Goal: Find contact information: Find specific fact

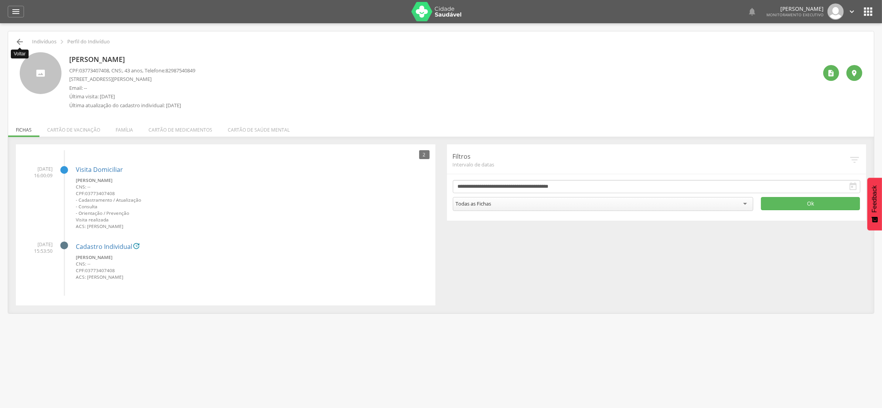
click at [16, 42] on icon "" at bounding box center [19, 41] width 9 height 9
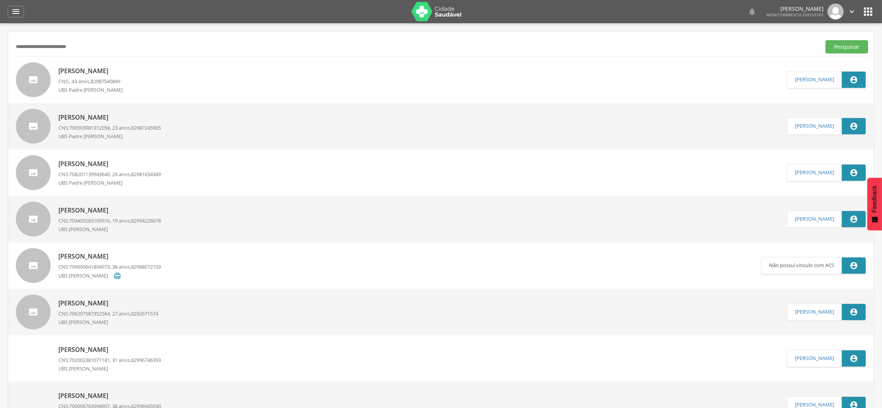
click at [60, 50] on input "**********" at bounding box center [416, 46] width 804 height 13
paste input "text"
click at [825, 40] on button "Pesquisar" at bounding box center [846, 46] width 43 height 13
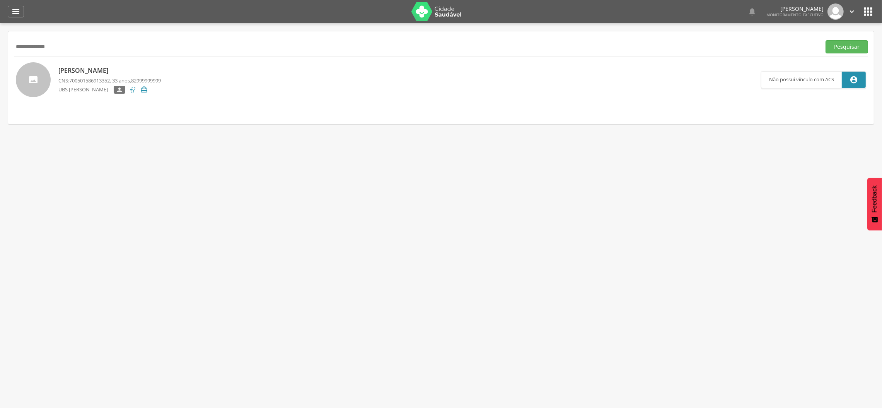
click at [110, 77] on span "700501586913352" at bounding box center [89, 80] width 41 height 7
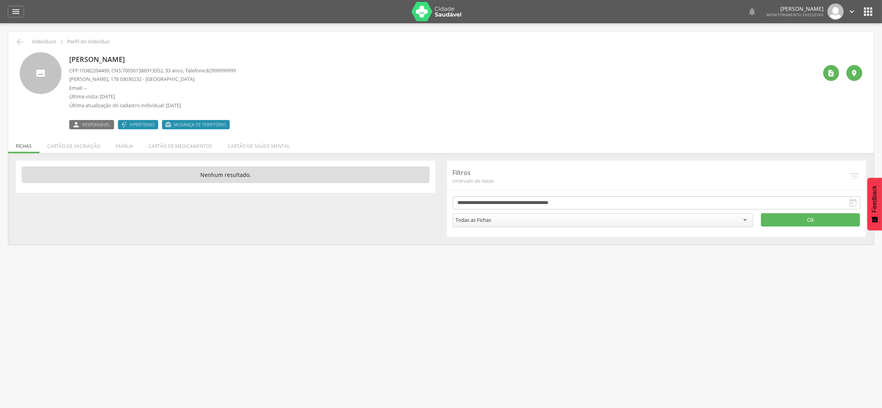
click at [101, 61] on p "[PERSON_NAME]" at bounding box center [152, 60] width 167 height 10
click at [440, 230] on div "**********" at bounding box center [441, 198] width 862 height 76
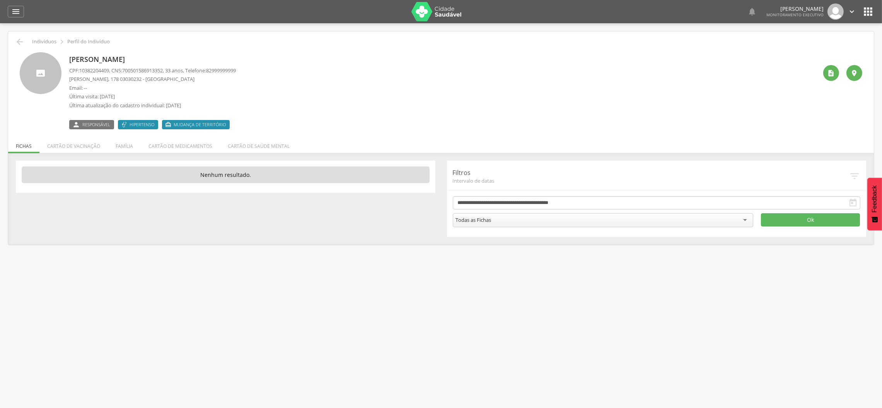
click at [111, 60] on p "[PERSON_NAME]" at bounding box center [152, 60] width 167 height 10
copy div "[PERSON_NAME]"
click at [97, 71] on span "10382204409" at bounding box center [94, 70] width 30 height 7
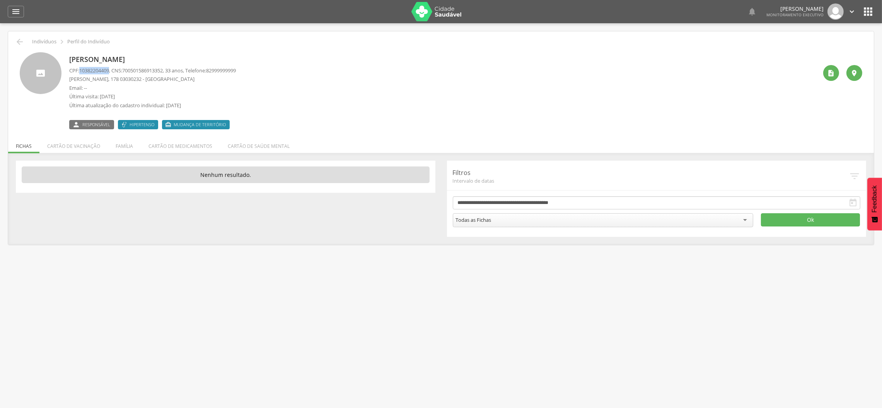
click at [97, 71] on span "10382204409" at bounding box center [94, 70] width 30 height 7
copy span "10382204409"
click at [832, 76] on icon "" at bounding box center [831, 73] width 8 height 8
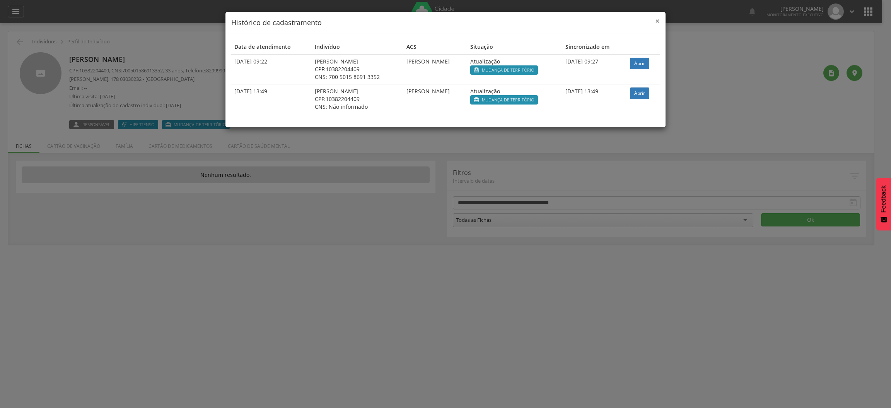
click at [655, 22] on div "× Histórico de cadastramento" at bounding box center [445, 23] width 440 height 22
click at [656, 24] on span "×" at bounding box center [657, 20] width 5 height 11
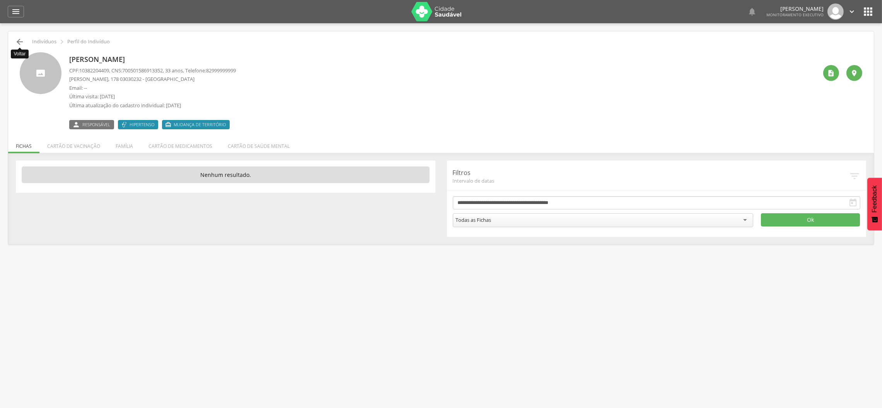
click at [22, 42] on icon "" at bounding box center [19, 41] width 9 height 9
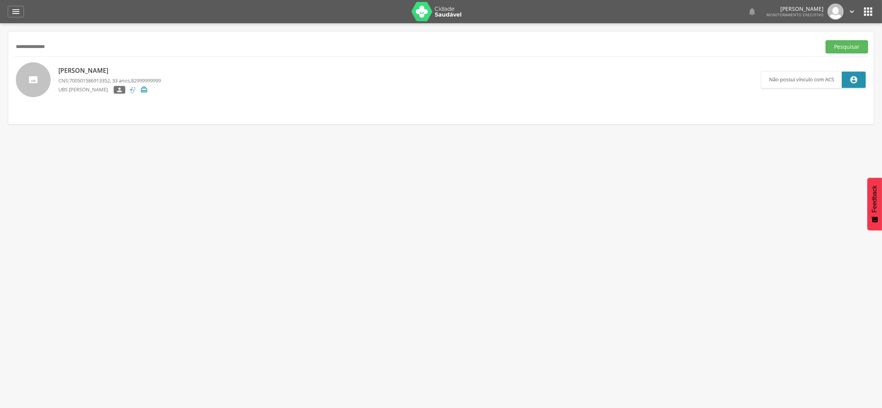
click at [96, 45] on input "**********" at bounding box center [416, 46] width 804 height 13
paste input "**********"
click at [825, 40] on button "Pesquisar" at bounding box center [846, 46] width 43 height 13
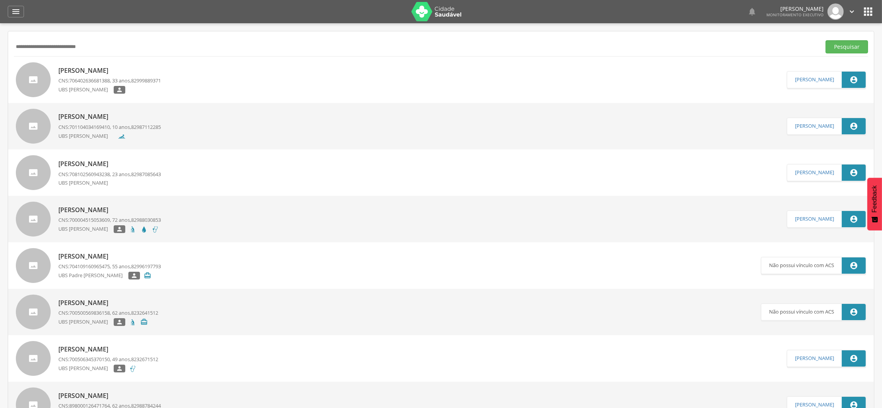
click at [95, 49] on input "**********" at bounding box center [416, 46] width 804 height 13
paste input "text"
click at [825, 40] on button "Pesquisar" at bounding box center [846, 46] width 43 height 13
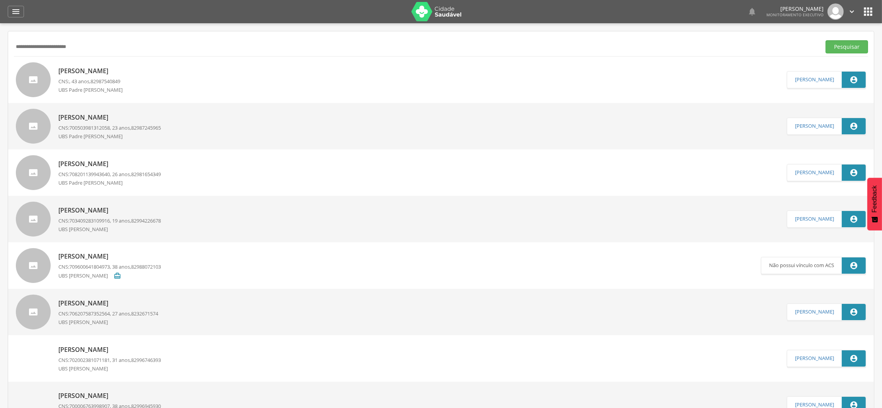
click at [103, 72] on p "[PERSON_NAME]" at bounding box center [93, 71] width 70 height 9
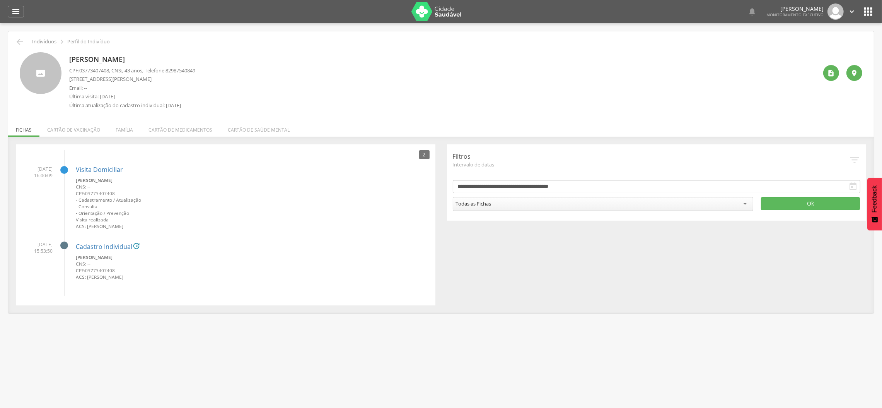
click at [96, 71] on span "03773407408" at bounding box center [94, 70] width 30 height 7
copy span "03773407408"
click at [19, 41] on icon "" at bounding box center [19, 41] width 9 height 9
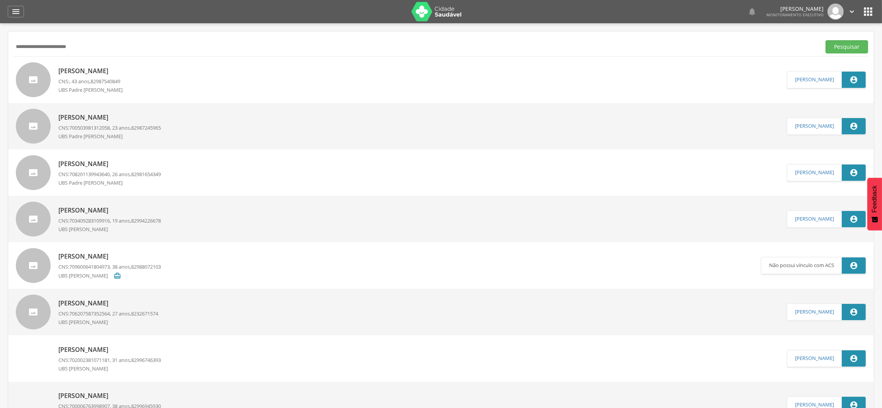
click at [36, 42] on input "**********" at bounding box center [416, 46] width 804 height 13
paste input "text"
click at [825, 40] on button "Pesquisar" at bounding box center [846, 46] width 43 height 13
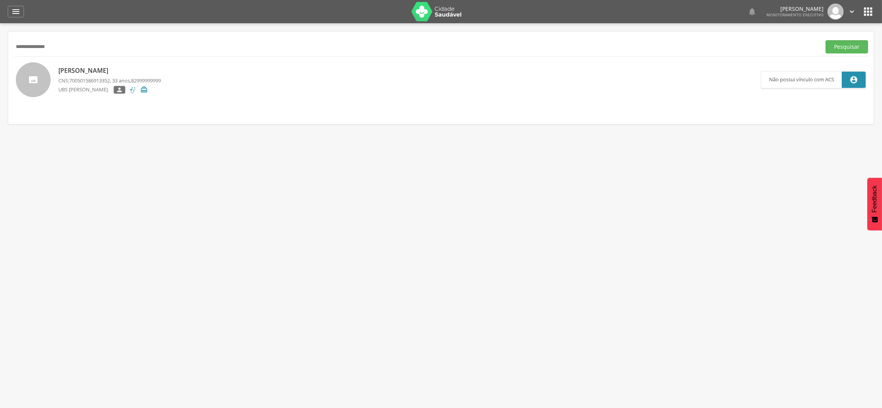
click at [83, 68] on p "[PERSON_NAME]" at bounding box center [109, 70] width 102 height 9
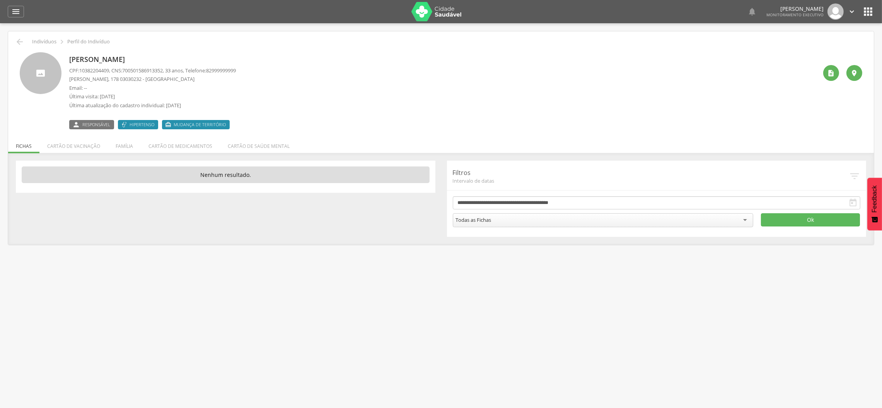
click at [147, 70] on span "700501586913352" at bounding box center [142, 70] width 41 height 7
click at [86, 70] on span "10382204409" at bounding box center [94, 70] width 30 height 7
copy span "10382204409"
click at [17, 42] on icon "" at bounding box center [19, 41] width 9 height 9
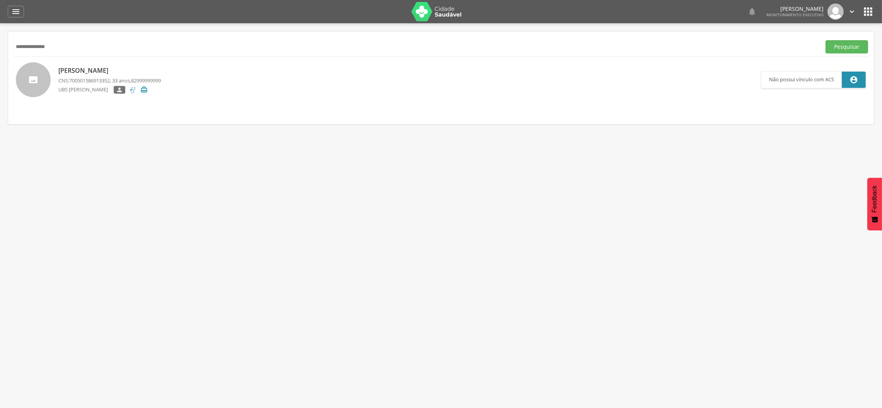
click at [101, 52] on input "**********" at bounding box center [416, 46] width 804 height 13
paste input "**********"
drag, startPoint x: 168, startPoint y: 44, endPoint x: 0, endPoint y: 46, distance: 167.8
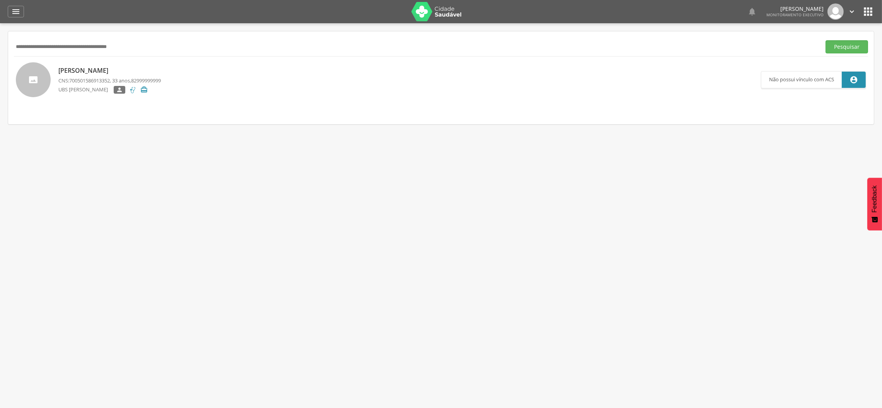
click at [0, 46] on div " Supervisão  Distritos  Ubs Coordenador: - Coqueiro Seco / AL Intervalo de T…" at bounding box center [441, 227] width 882 height 408
paste input "text"
click at [825, 40] on button "Pesquisar" at bounding box center [846, 46] width 43 height 13
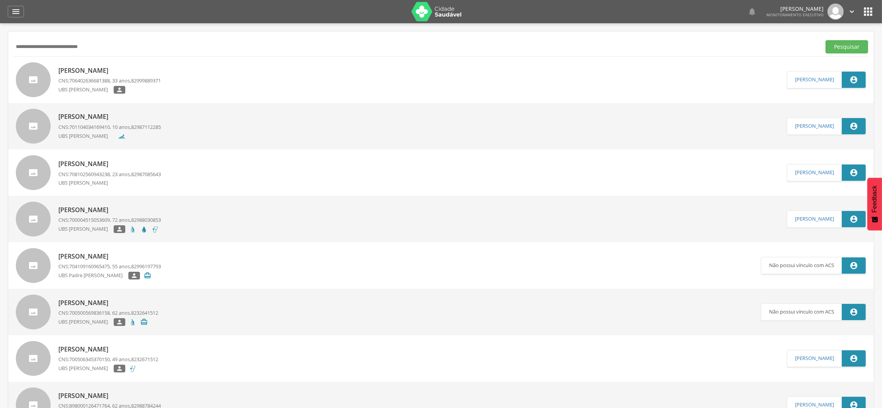
click at [109, 80] on span "706402636681388" at bounding box center [89, 80] width 41 height 7
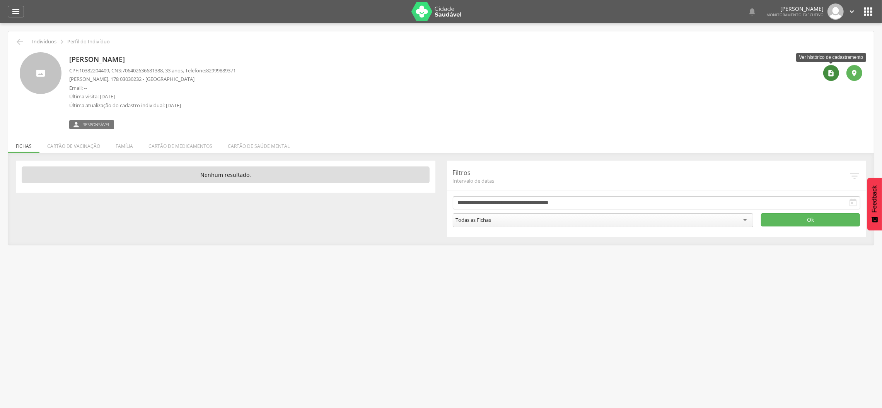
click at [825, 72] on div "" at bounding box center [831, 73] width 16 height 16
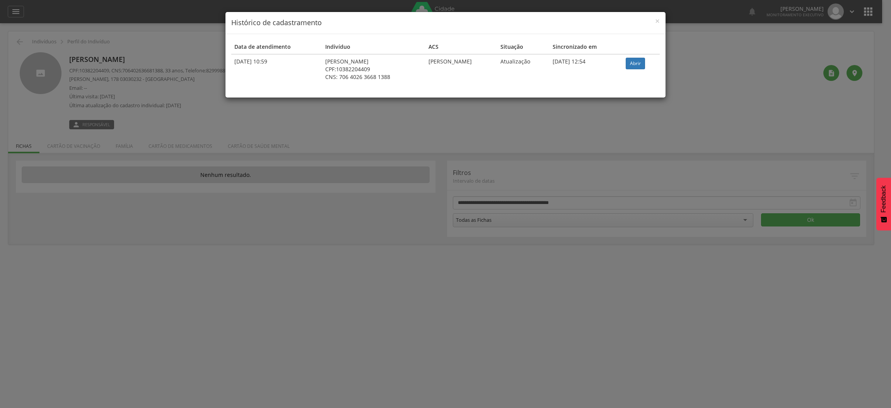
click at [158, 71] on div "× Histórico de cadastramento Data de atendimento Indivíduo ACS Situação Sincron…" at bounding box center [445, 204] width 891 height 408
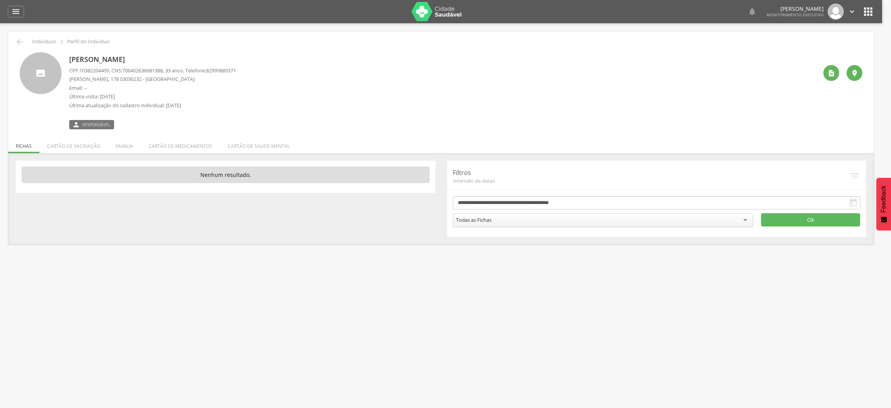
click at [158, 71] on body " Dashboard Supervisão Produtividade Mapa da cidade Mapa de cobertura Ranking A…" at bounding box center [445, 204] width 891 height 408
click at [158, 71] on span "706402636681388" at bounding box center [142, 70] width 41 height 7
copy span "706402636681388"
click at [93, 70] on span "10382204409" at bounding box center [94, 70] width 30 height 7
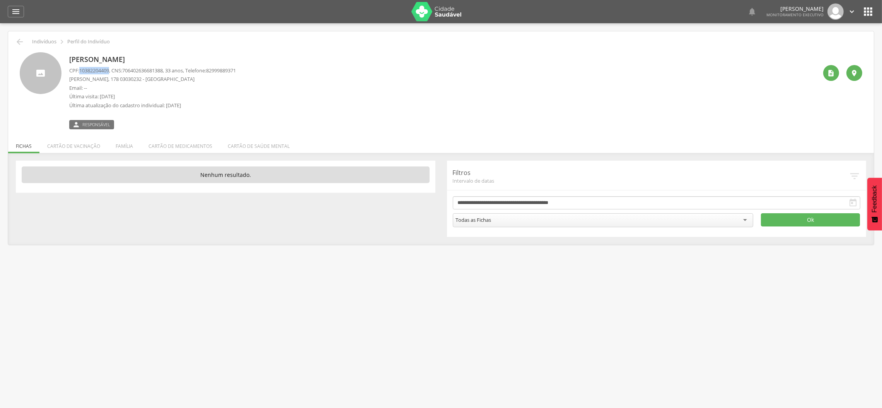
click at [93, 70] on span "10382204409" at bounding box center [94, 70] width 30 height 7
copy span "10382204409"
drag, startPoint x: 15, startPoint y: 43, endPoint x: 34, endPoint y: 46, distance: 18.6
click at [16, 43] on icon "" at bounding box center [19, 41] width 9 height 9
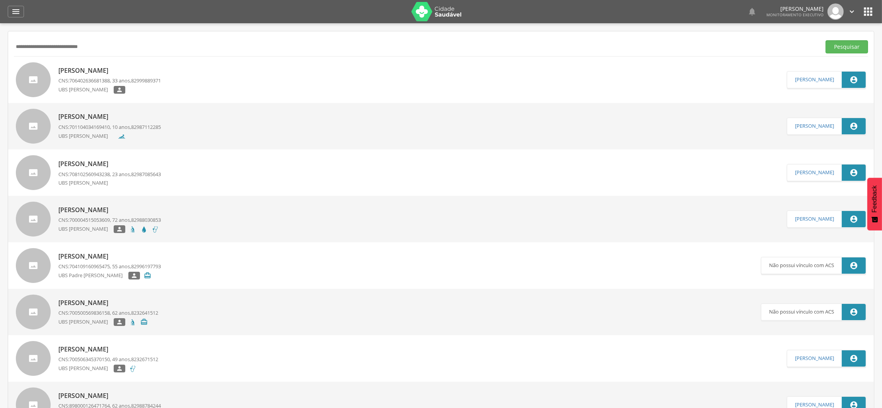
click at [60, 51] on input "**********" at bounding box center [416, 46] width 804 height 13
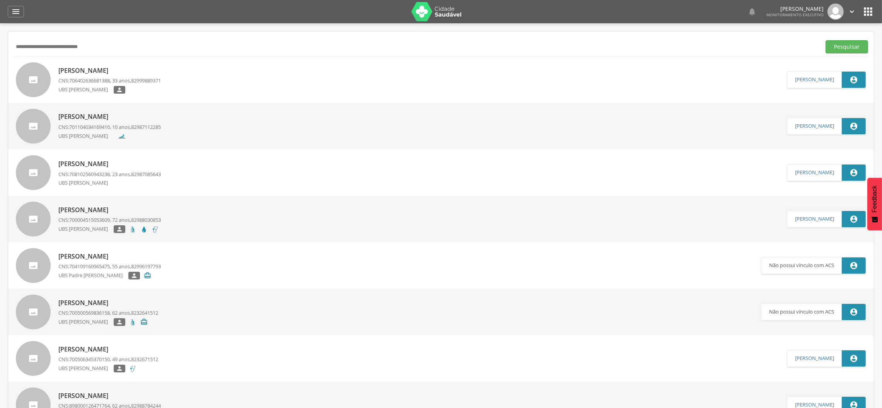
paste input "text"
type input "**********"
click at [825, 40] on button "Pesquisar" at bounding box center [846, 46] width 43 height 13
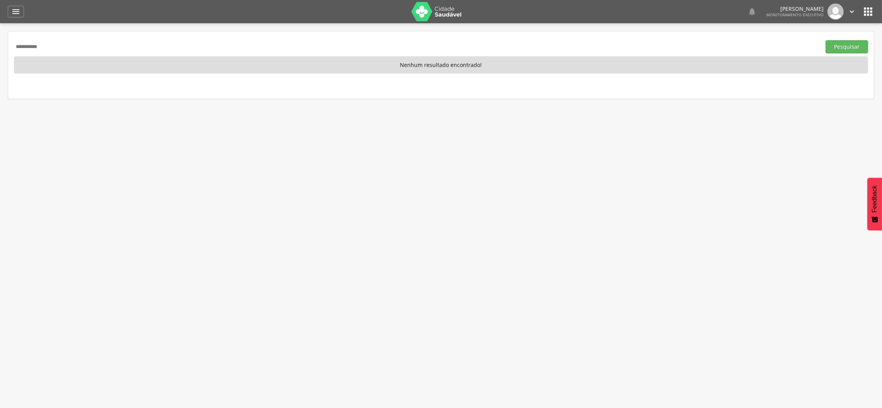
click at [60, 51] on input "**********" at bounding box center [416, 46] width 804 height 13
